Goal: Task Accomplishment & Management: Use online tool/utility

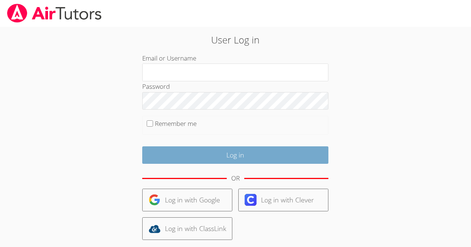
type input "[EMAIL_ADDRESS][DOMAIN_NAME]"
click at [255, 155] on input "Log in" at bounding box center [235, 155] width 186 height 17
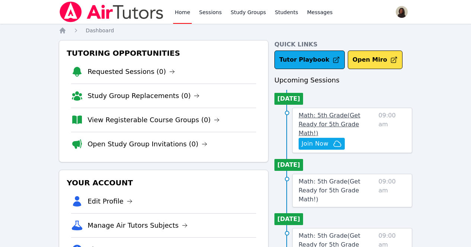
click at [328, 117] on span "Math: 5th Grade ( Get Ready for 5th Grade Math! )" at bounding box center [329, 124] width 62 height 25
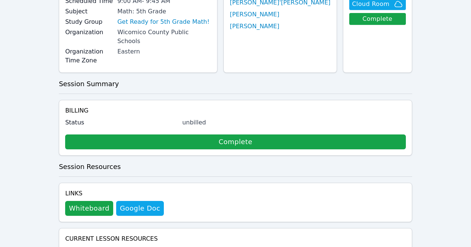
scroll to position [82, 0]
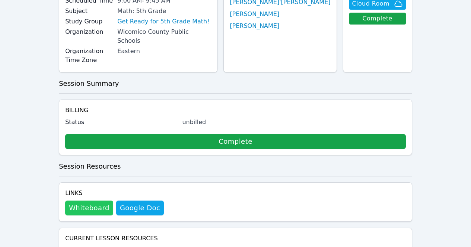
click at [78, 201] on button "Whiteboard" at bounding box center [89, 208] width 48 height 15
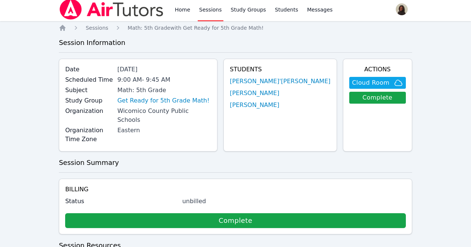
scroll to position [0, 0]
